Goal: Information Seeking & Learning: Compare options

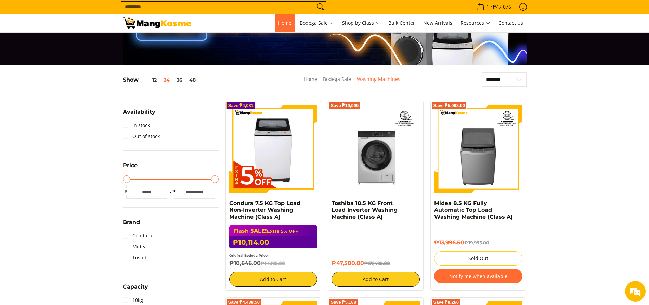
click at [279, 25] on link "Home" at bounding box center [285, 23] width 20 height 18
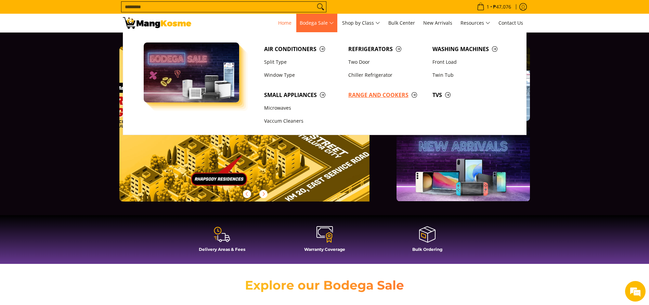
click at [364, 94] on span "Range and Cookers" at bounding box center [386, 95] width 77 height 9
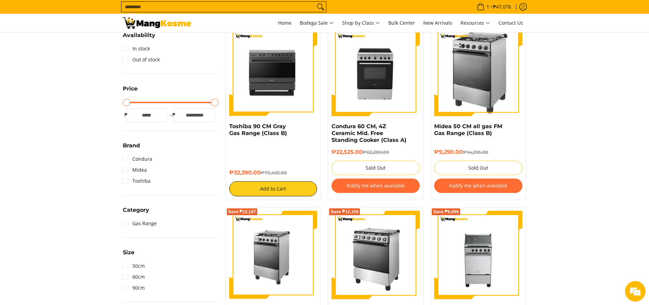
scroll to position [154, 0]
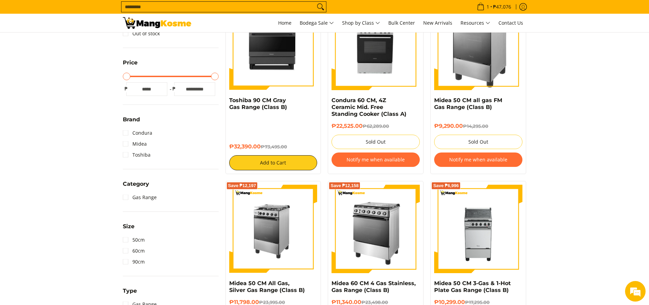
drag, startPoint x: 262, startPoint y: 146, endPoint x: 190, endPoint y: 170, distance: 76.1
click at [226, 99] on div "Save ₱41,105 Toshiba 90 CM Gray Gas Range (Class B) ₱32,390.00 ₱73,495.00 Add t…" at bounding box center [274, 86] width 96 height 176
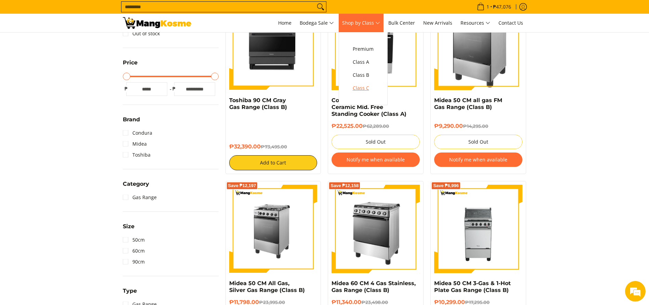
click at [373, 81] on link "Class C" at bounding box center [364, 87] width 28 height 13
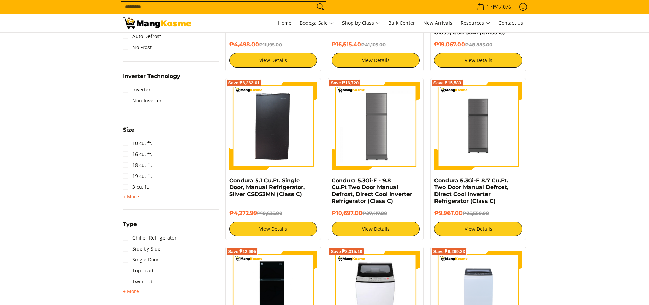
click at [129, 195] on span "+ More" at bounding box center [131, 196] width 16 height 5
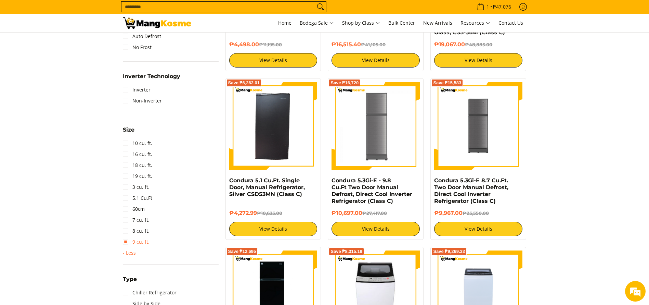
click at [137, 240] on link "9 cu. ft." at bounding box center [136, 241] width 27 height 11
